Goal: Find specific fact: Find specific fact

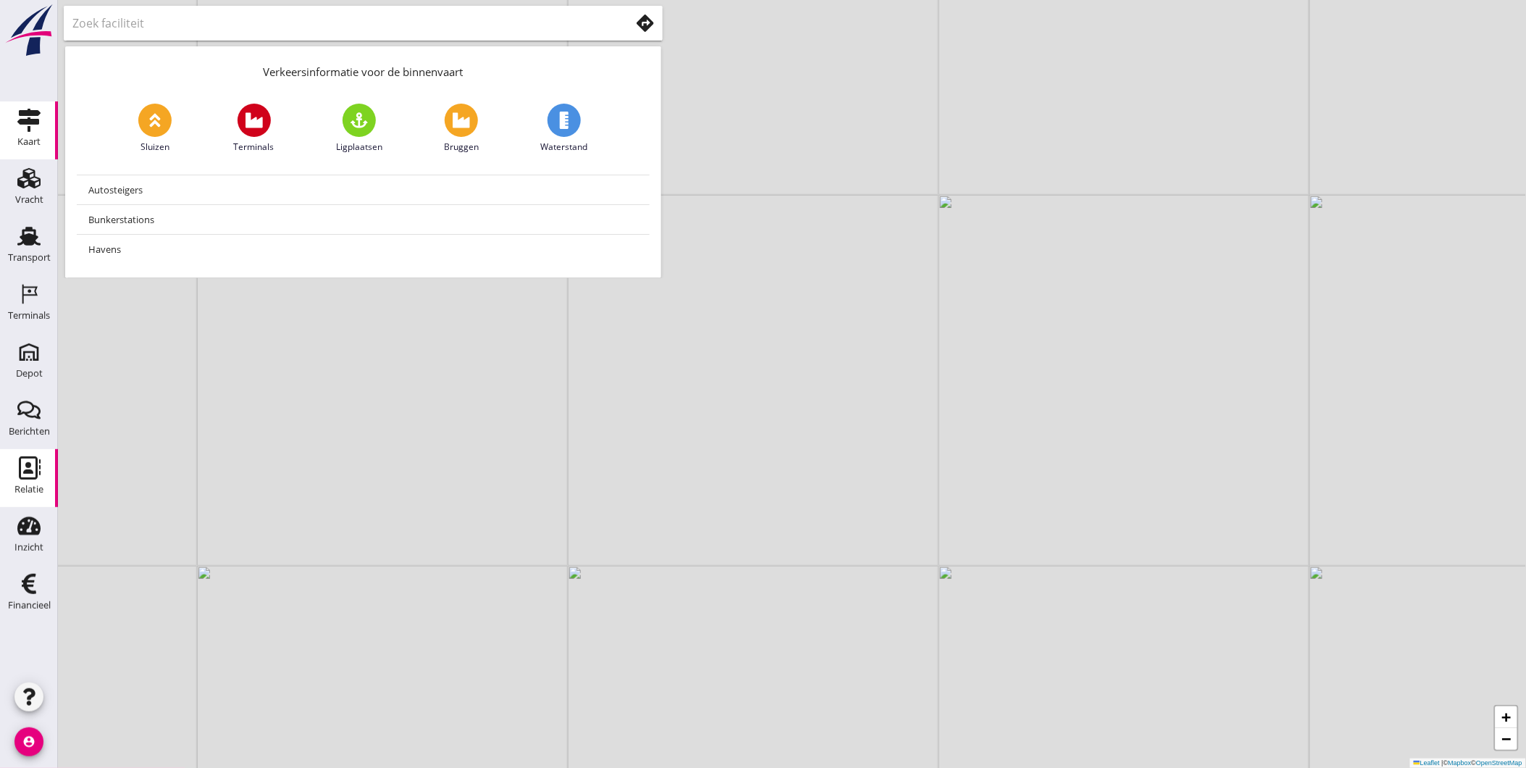
click at [30, 467] on icon "Relatie" at bounding box center [28, 467] width 23 height 23
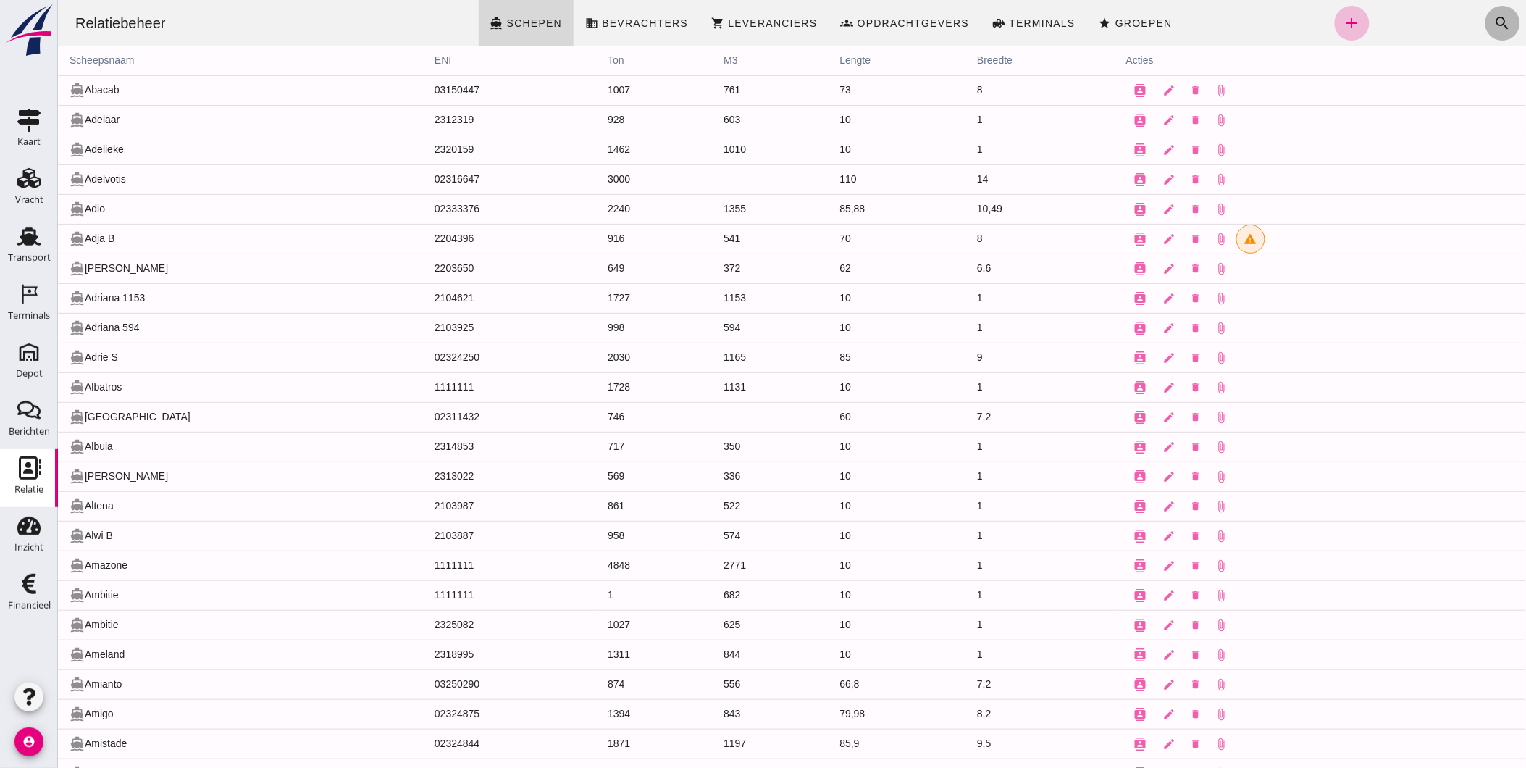
click at [1493, 20] on icon "search" at bounding box center [1501, 22] width 17 height 17
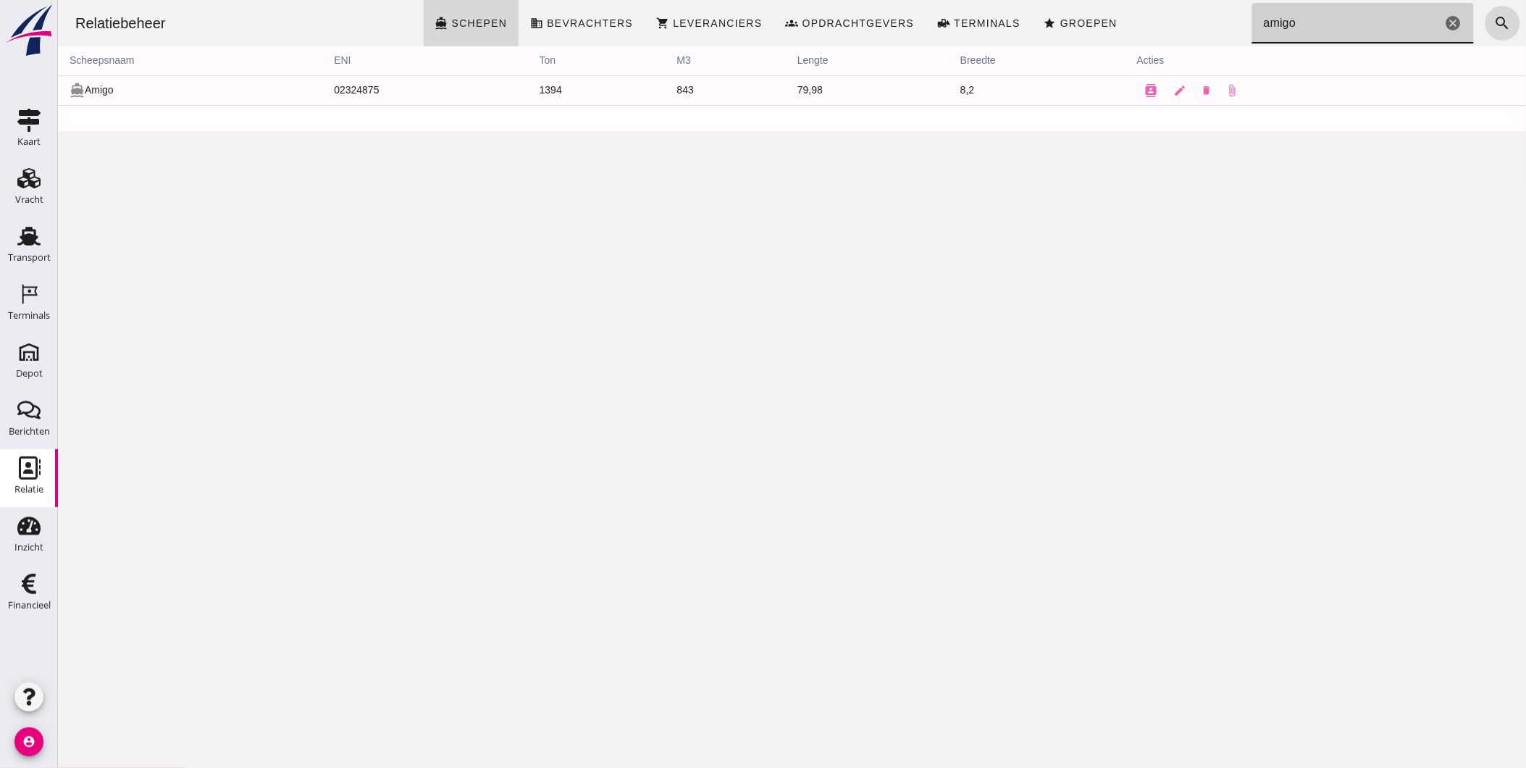
type input "amigo"
drag, startPoint x: 382, startPoint y: 91, endPoint x: 319, endPoint y: 88, distance: 63.1
click at [322, 88] on td "02324875" at bounding box center [425, 90] width 206 height 30
copy td "02324875"
click at [25, 462] on icon "Relatie" at bounding box center [28, 467] width 23 height 23
